Goal: Answer question/provide support: Share knowledge or assist other users

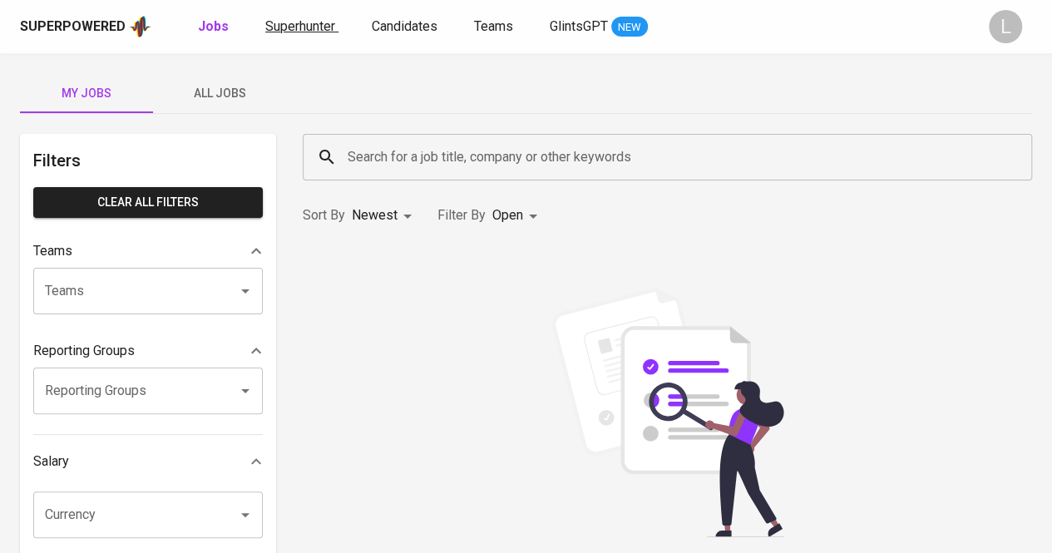
click at [298, 31] on span "Superhunter" at bounding box center [300, 26] width 70 height 16
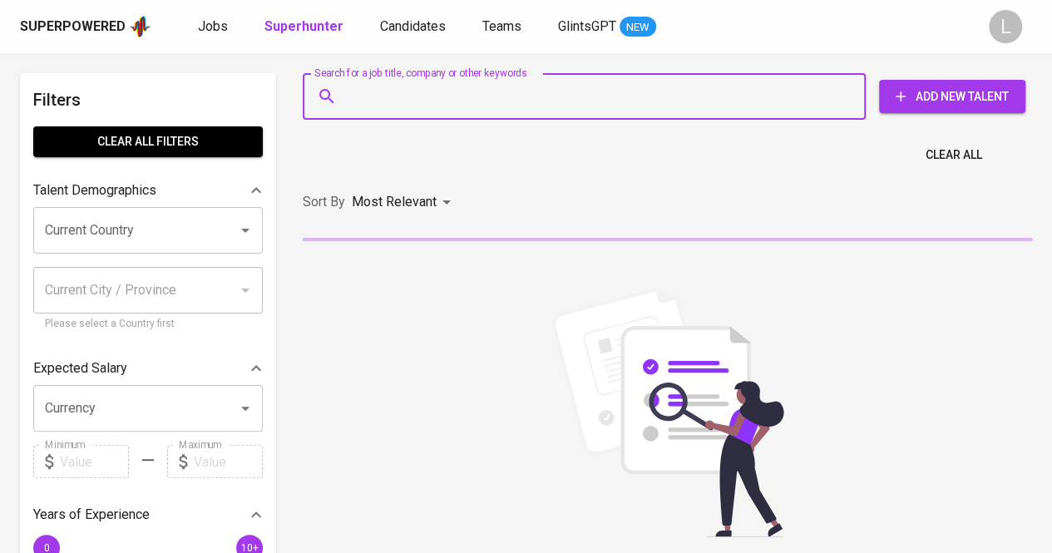
click at [404, 111] on input "Search for a job title, company or other keywords" at bounding box center [589, 97] width 490 height 32
paste input "[EMAIL_ADDRESS][DOMAIN_NAME]"
type input "[EMAIL_ADDRESS][DOMAIN_NAME]"
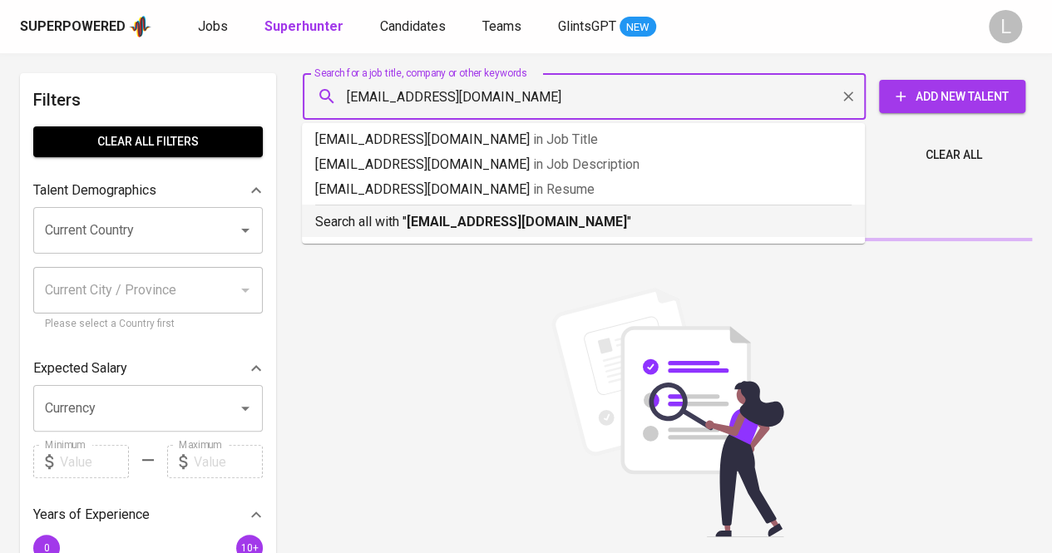
click at [433, 215] on b "[EMAIL_ADDRESS][DOMAIN_NAME]" at bounding box center [517, 222] width 220 height 16
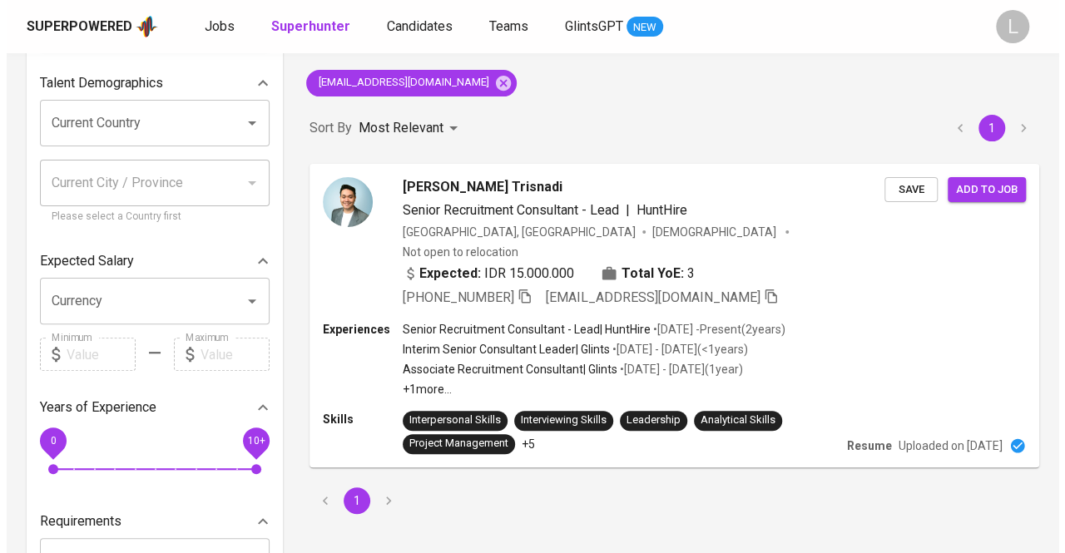
scroll to position [108, 0]
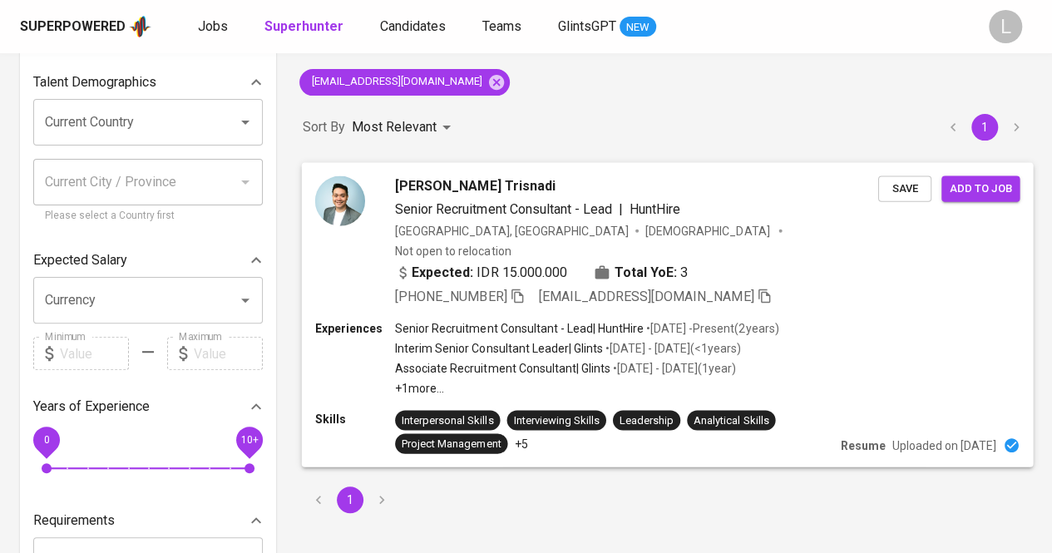
click at [530, 286] on div "[PHONE_NUMBER] [EMAIL_ADDRESS][DOMAIN_NAME]" at bounding box center [583, 296] width 377 height 20
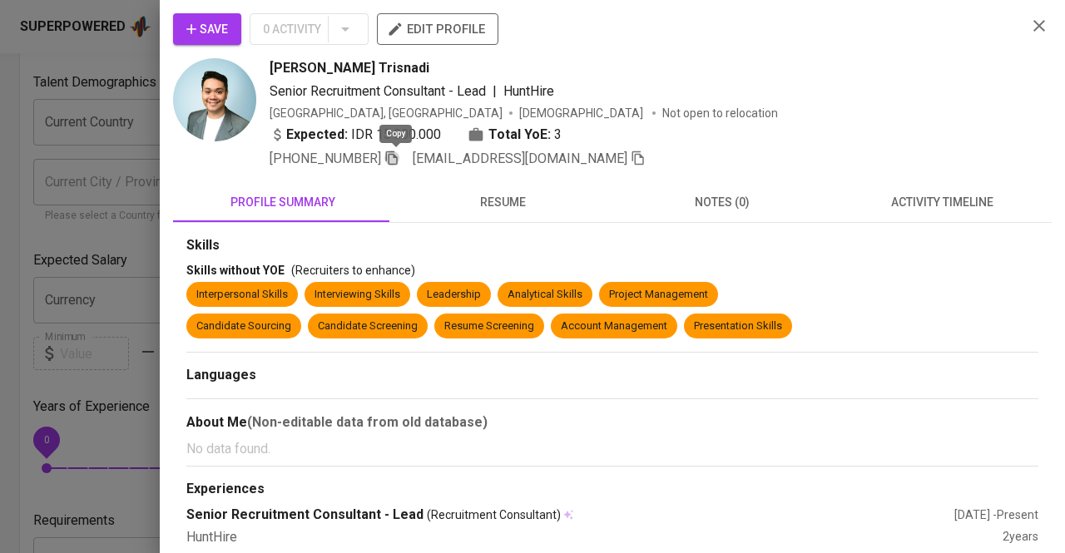
click at [398, 160] on icon "button" at bounding box center [391, 158] width 15 height 15
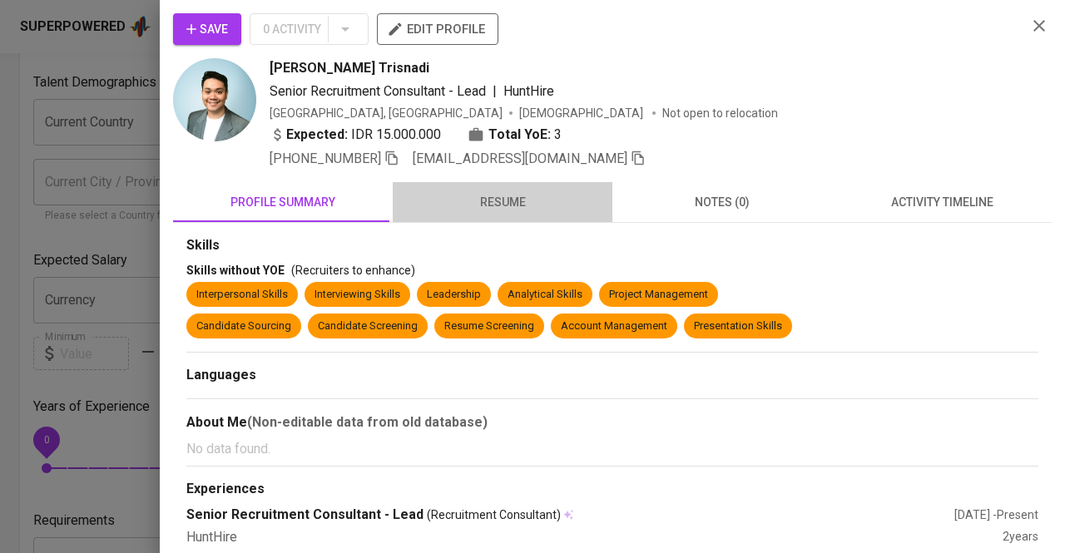
click at [548, 195] on span "resume" at bounding box center [503, 202] width 200 height 21
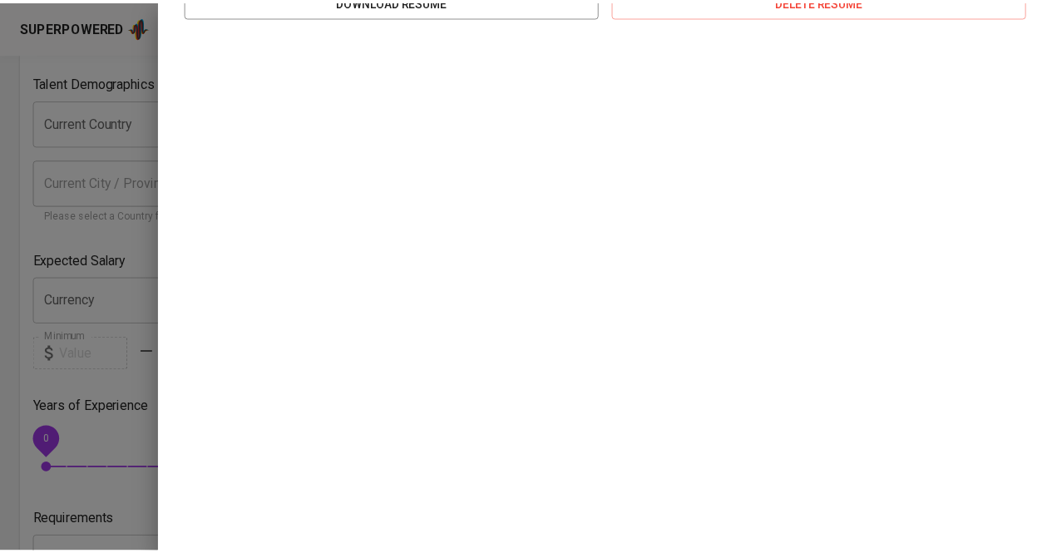
scroll to position [0, 0]
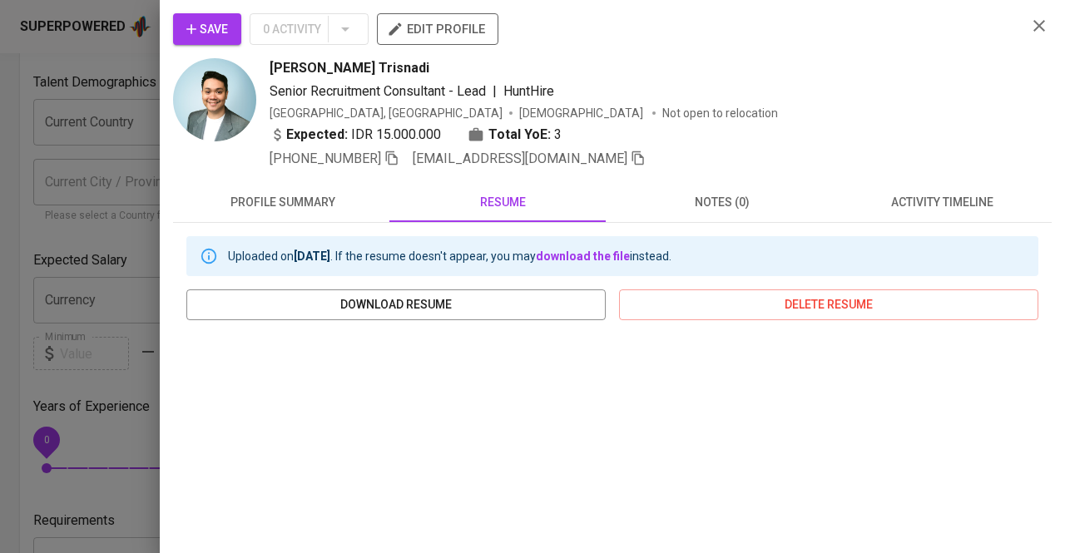
drag, startPoint x: 121, startPoint y: 219, endPoint x: 253, endPoint y: 192, distance: 134.9
click at [121, 217] on div at bounding box center [532, 276] width 1065 height 553
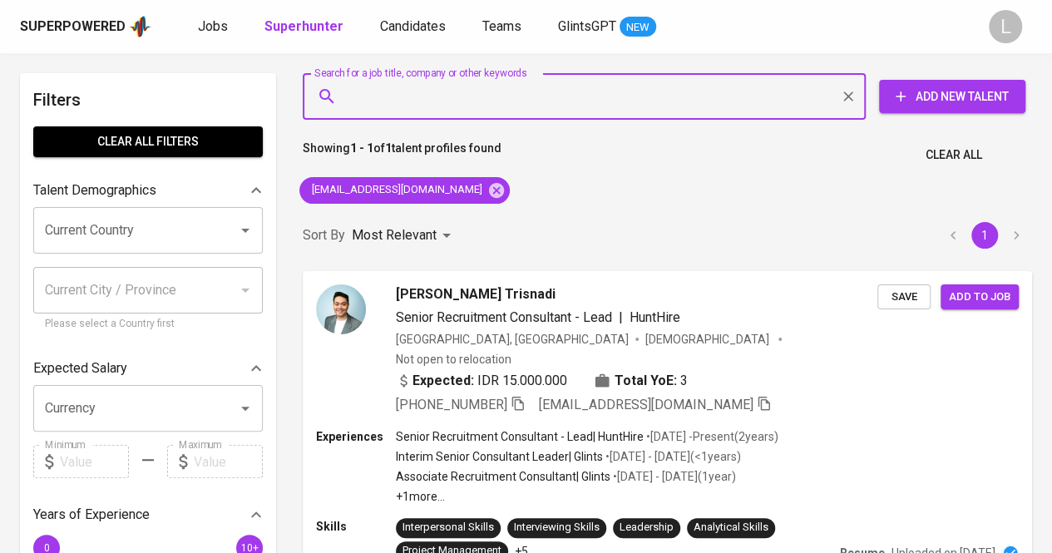
click at [517, 109] on input "Search for a job title, company or other keywords" at bounding box center [589, 97] width 490 height 32
paste input "[EMAIL_ADDRESS][DOMAIN_NAME]"
type input "[EMAIL_ADDRESS][DOMAIN_NAME]"
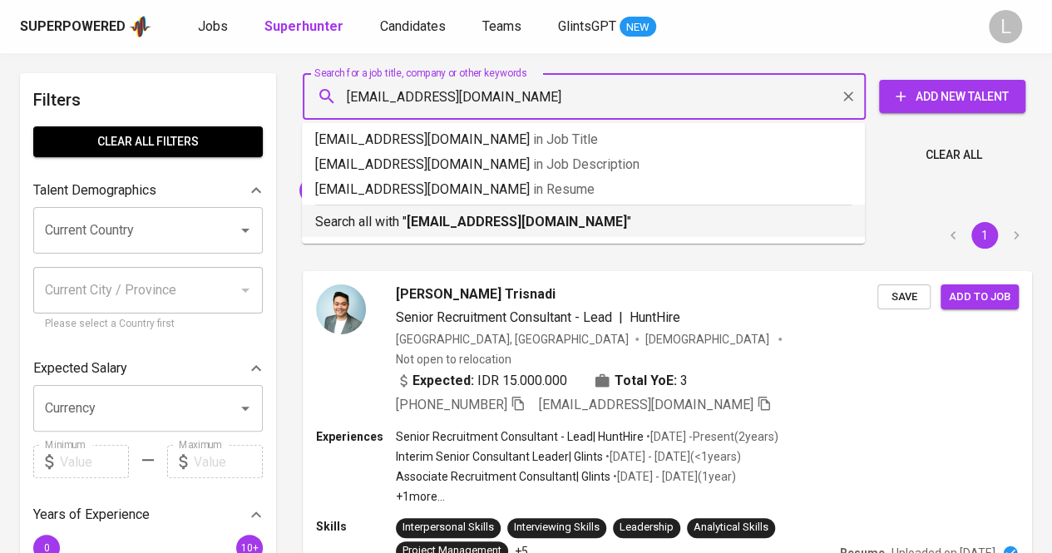
click at [557, 219] on b "[EMAIL_ADDRESS][DOMAIN_NAME]" at bounding box center [517, 222] width 220 height 16
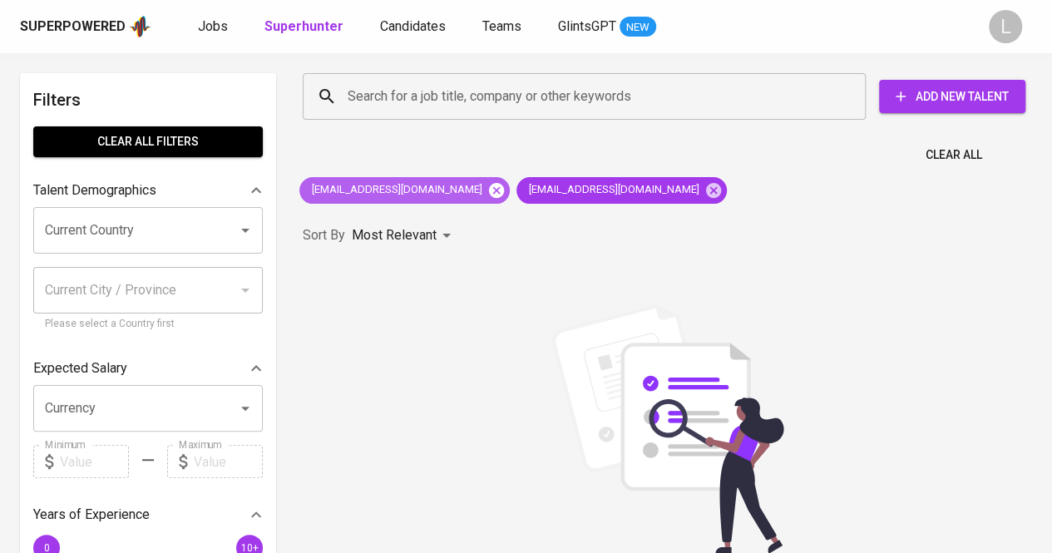
click at [489, 189] on icon at bounding box center [496, 189] width 15 height 15
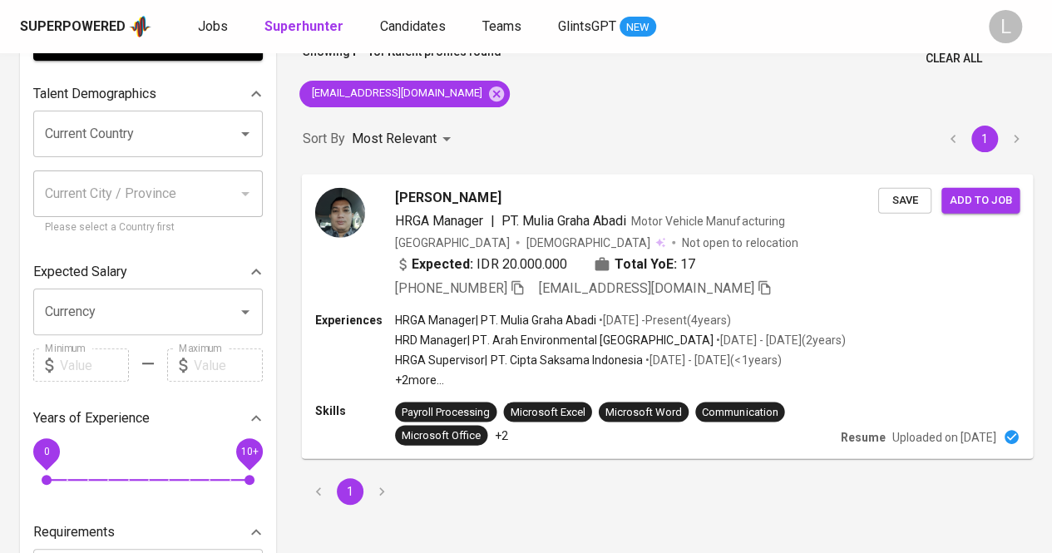
scroll to position [250, 0]
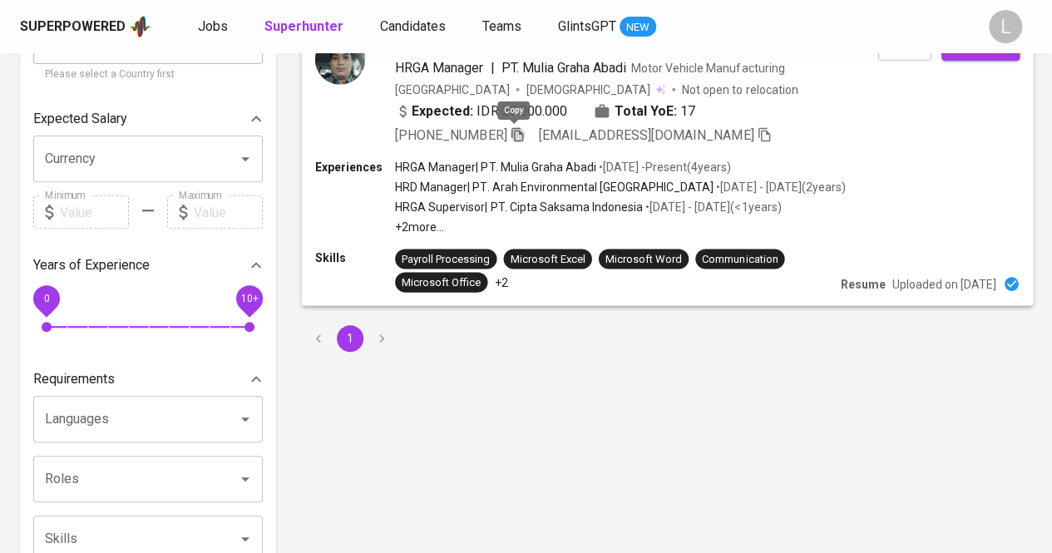
click at [514, 135] on icon "button" at bounding box center [517, 133] width 15 height 15
